Goal: Task Accomplishment & Management: Complete application form

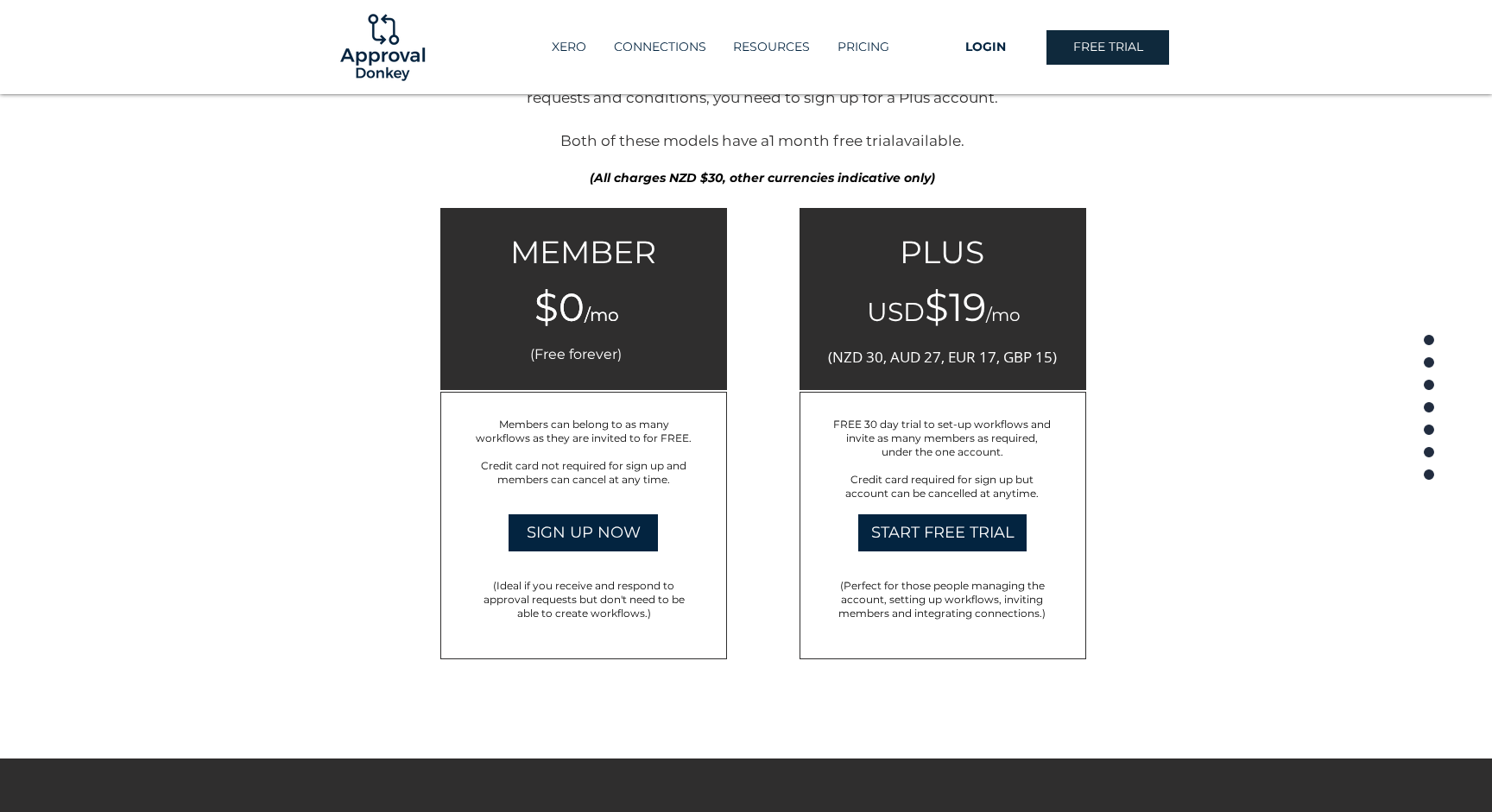
scroll to position [2655, 0]
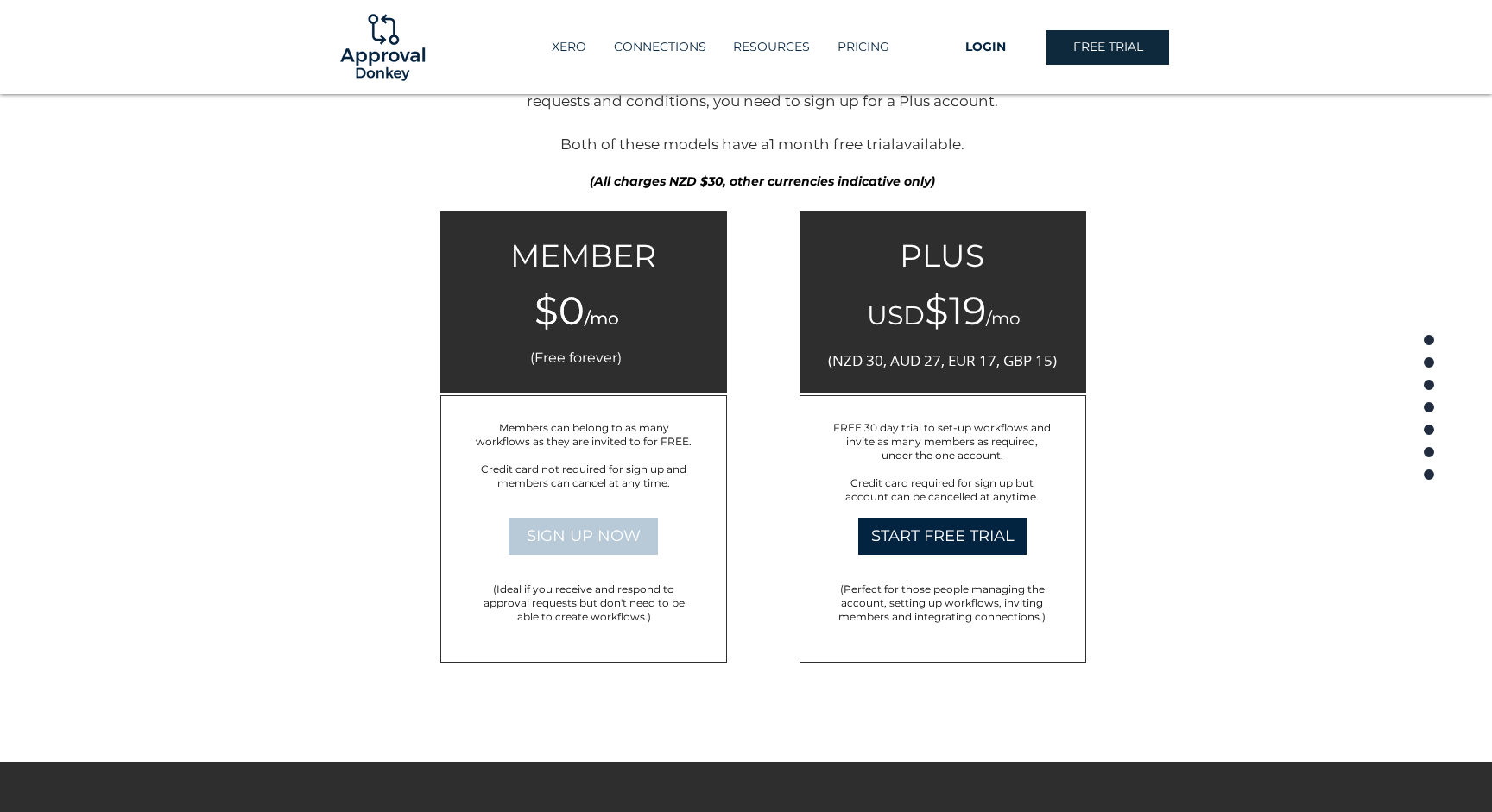
click at [539, 536] on span "SIGN UP NOW" at bounding box center [583, 536] width 114 height 22
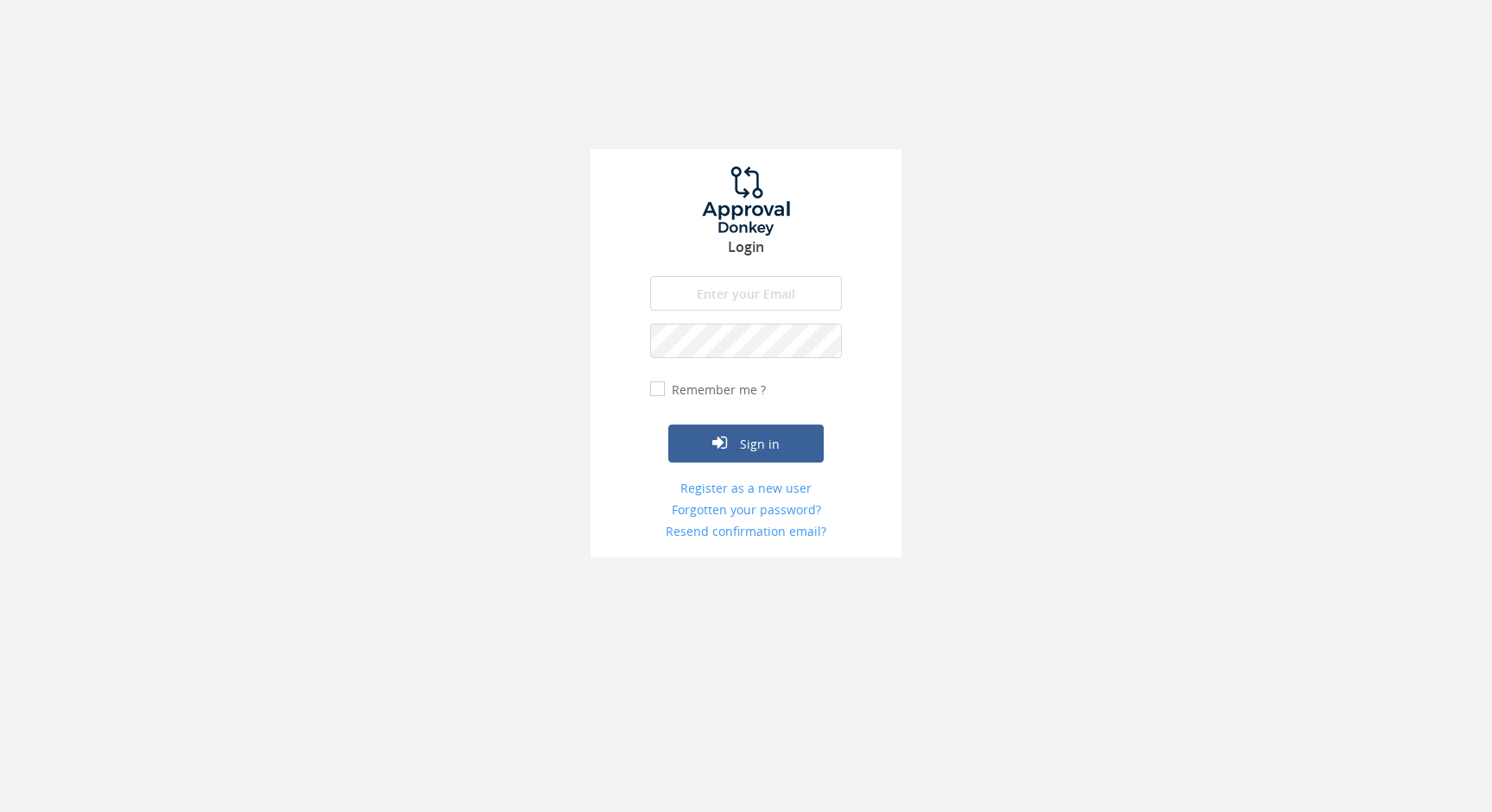
click at [746, 292] on input "email" at bounding box center [746, 294] width 192 height 35
type input "[EMAIL_ADDRESS][DOMAIN_NAME]"
click at [750, 492] on link "Register as a new user" at bounding box center [746, 488] width 192 height 17
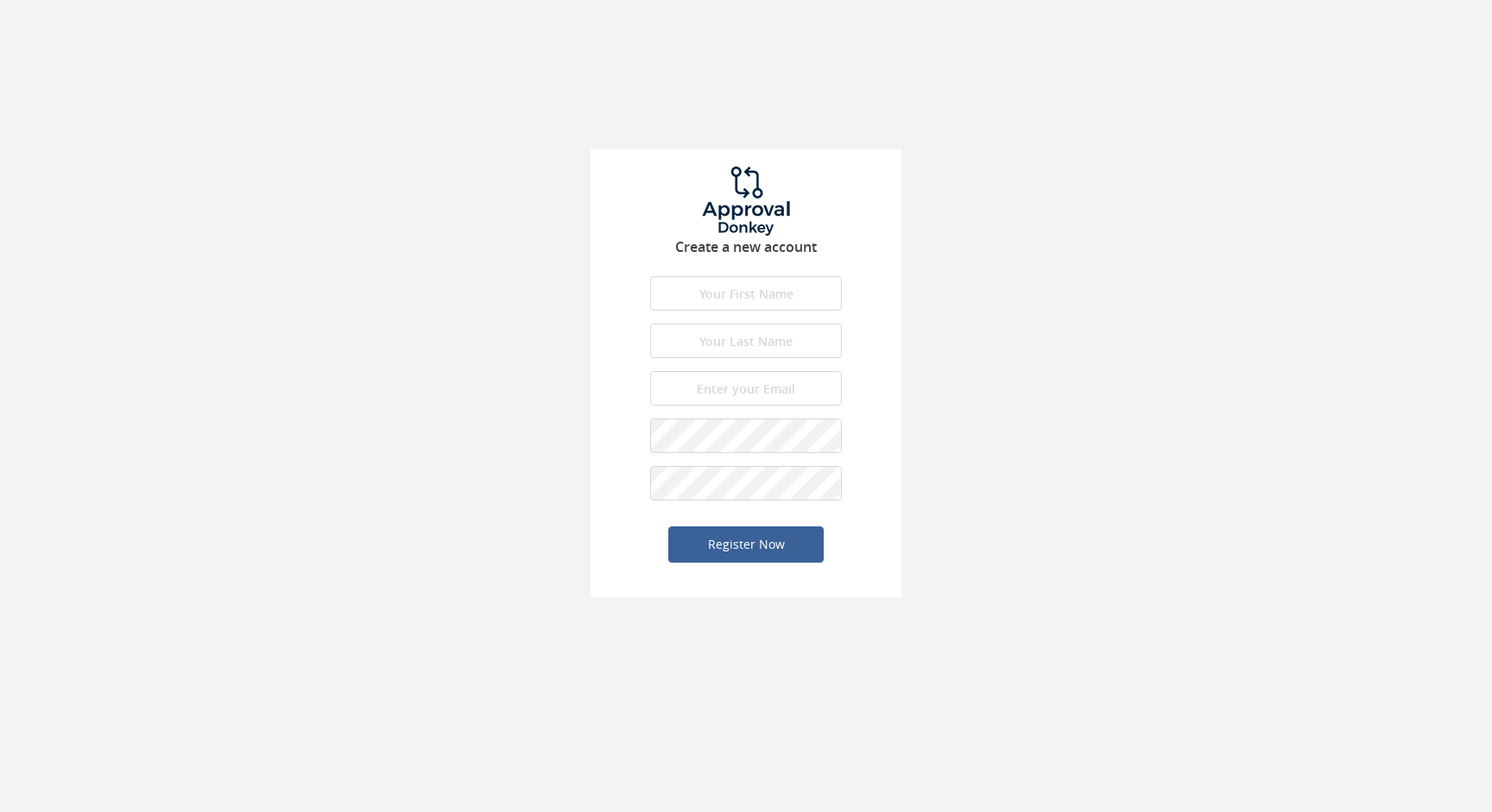
click at [746, 305] on input "text" at bounding box center [746, 294] width 192 height 35
type input "[PERSON_NAME]"
